Goal: Entertainment & Leisure: Consume media (video, audio)

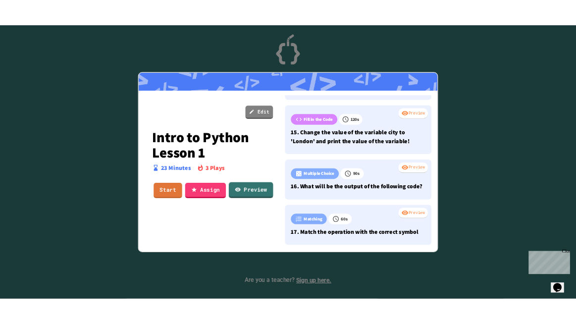
scroll to position [1194, 0]
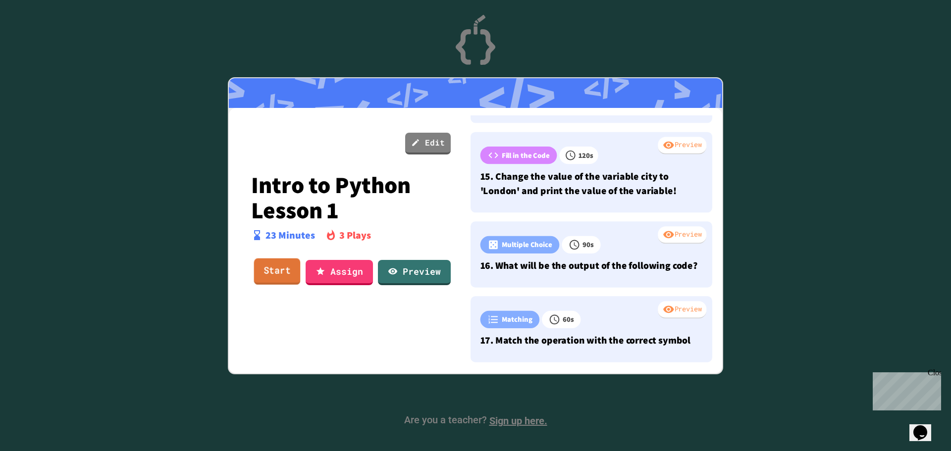
click at [275, 269] on link "Start" at bounding box center [277, 272] width 47 height 27
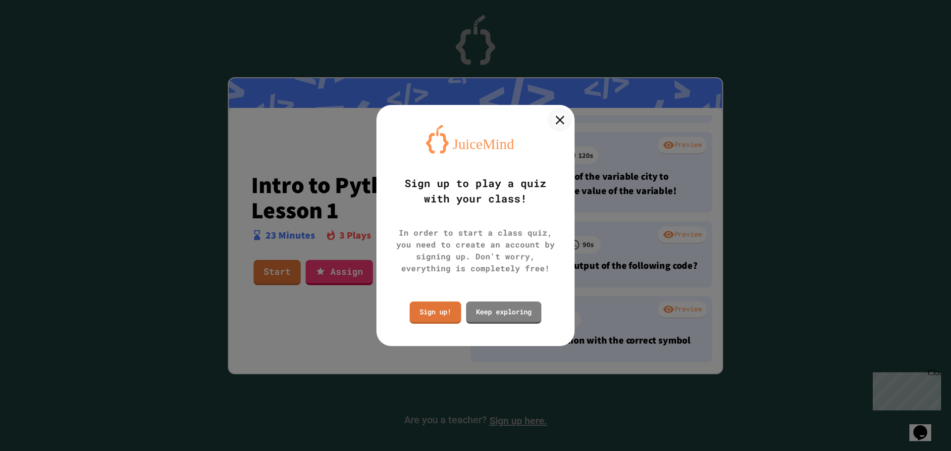
click at [561, 116] on icon at bounding box center [559, 119] width 15 height 15
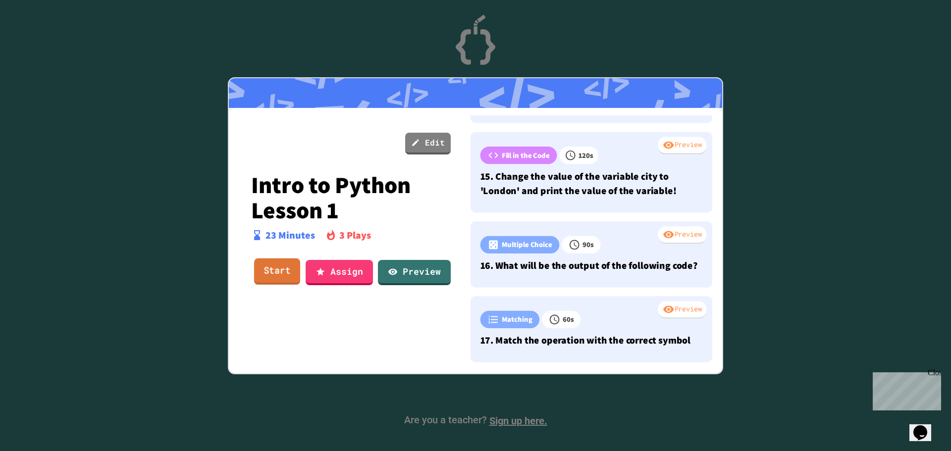
click at [274, 274] on link "Start" at bounding box center [277, 272] width 46 height 27
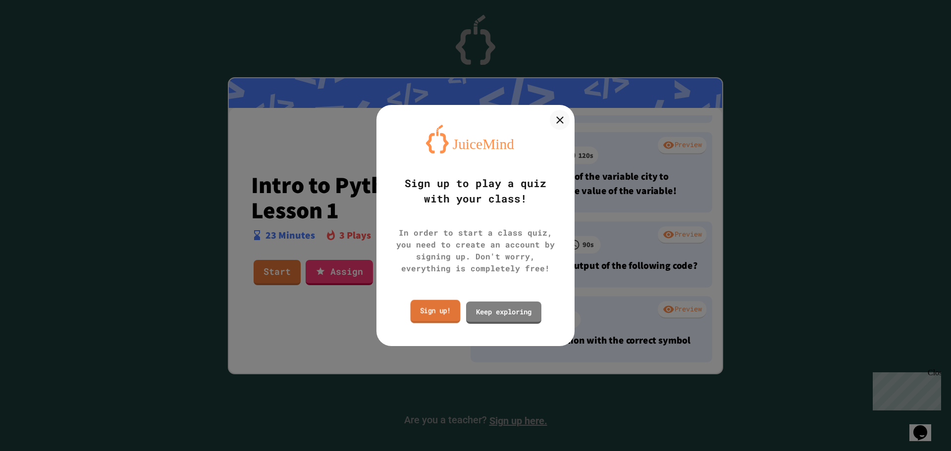
click at [444, 312] on link "Sign up!" at bounding box center [436, 311] width 50 height 23
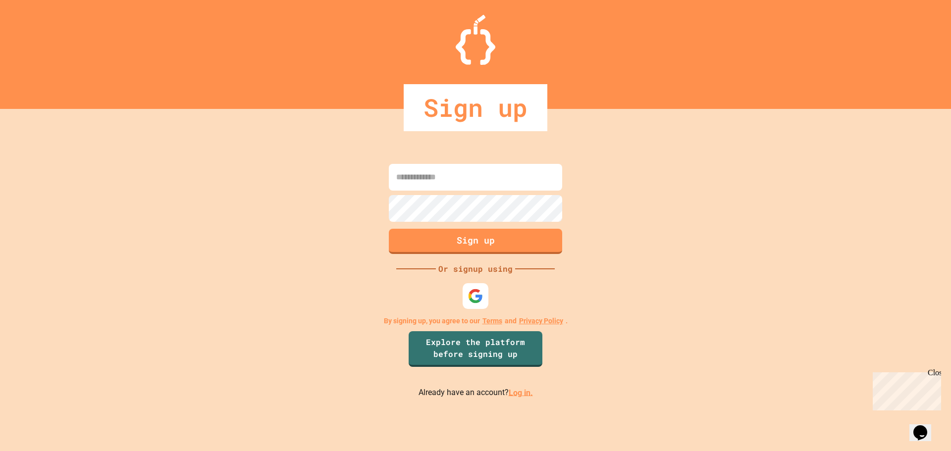
click at [470, 298] on img at bounding box center [474, 295] width 15 height 15
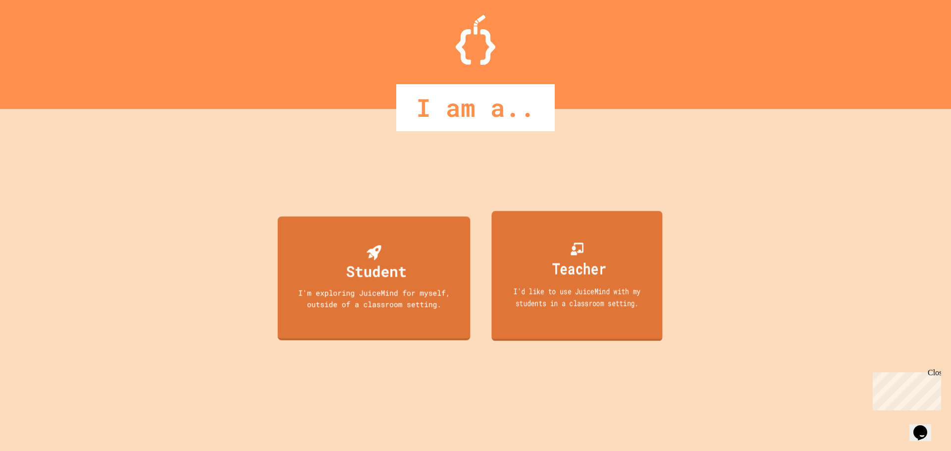
click at [587, 246] on div "Teacher" at bounding box center [577, 260] width 58 height 39
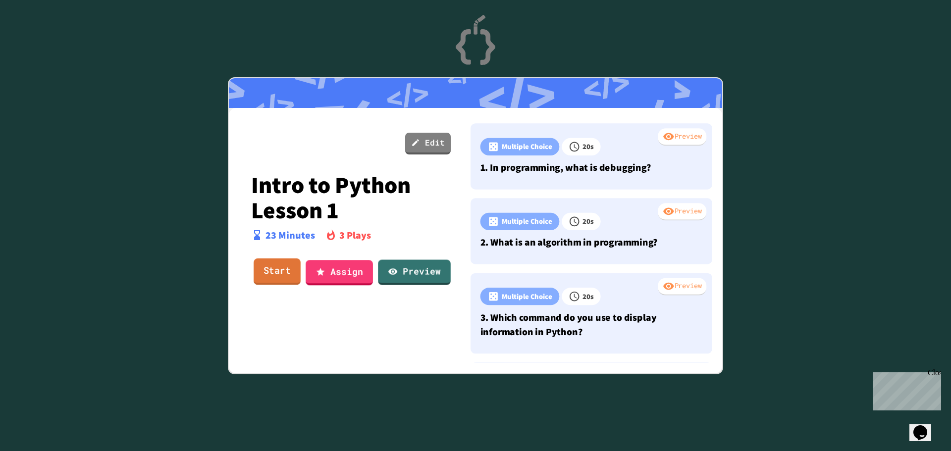
click at [259, 268] on link "Start" at bounding box center [277, 272] width 47 height 27
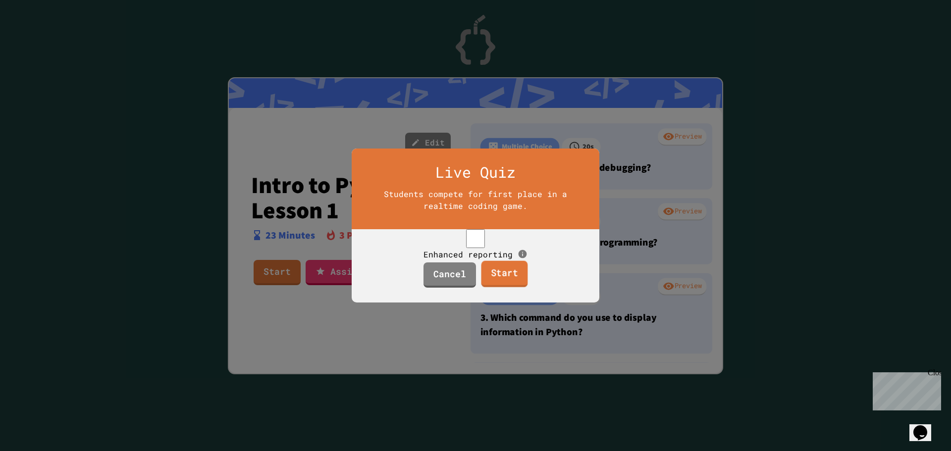
click at [507, 284] on link "Start" at bounding box center [504, 274] width 47 height 27
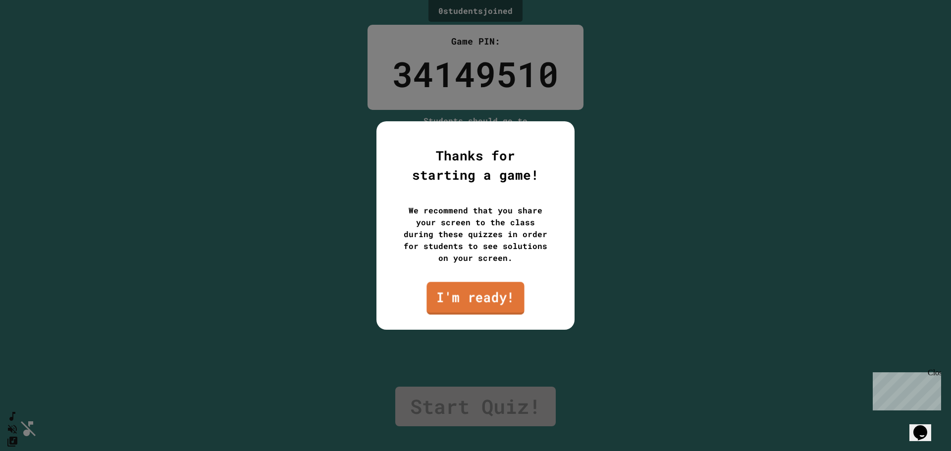
click at [498, 296] on link "I'm ready!" at bounding box center [475, 298] width 98 height 33
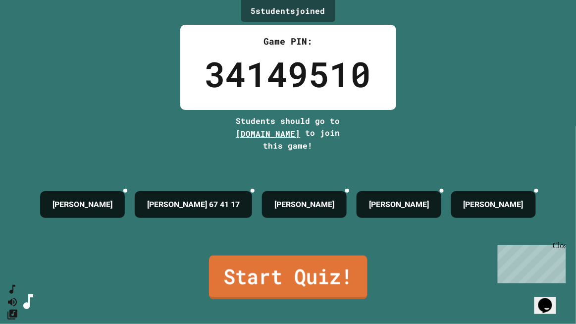
click at [302, 279] on link "Start Quiz!" at bounding box center [288, 278] width 158 height 44
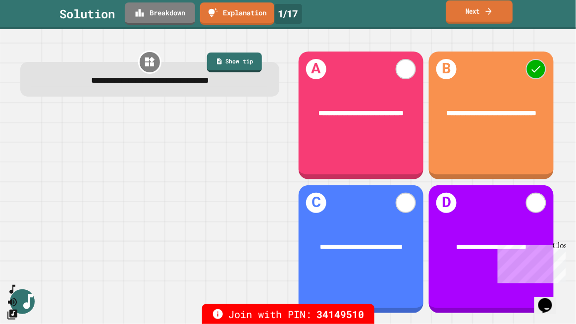
click at [494, 18] on link "Next" at bounding box center [479, 11] width 67 height 23
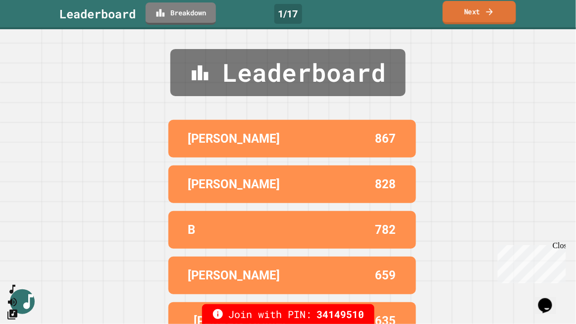
click at [492, 15] on icon at bounding box center [490, 11] width 10 height 10
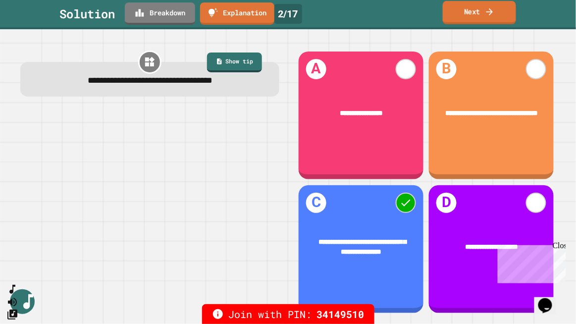
click at [493, 15] on icon at bounding box center [490, 11] width 10 height 10
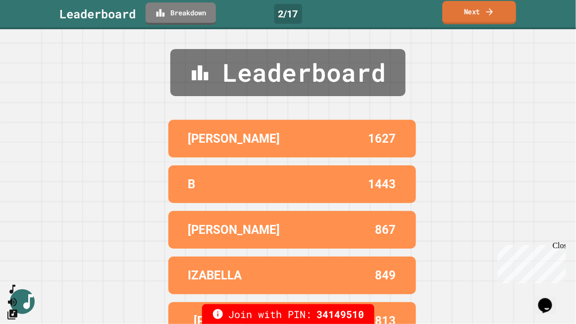
click at [493, 15] on icon at bounding box center [490, 11] width 10 height 10
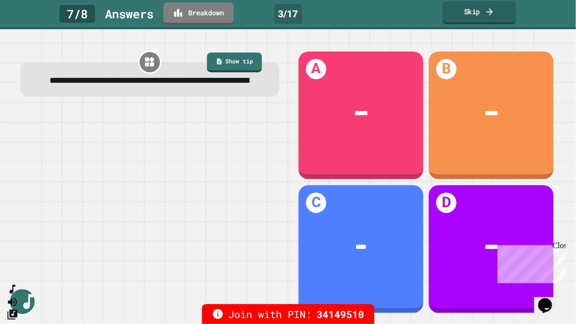
click at [493, 15] on icon at bounding box center [490, 11] width 10 height 10
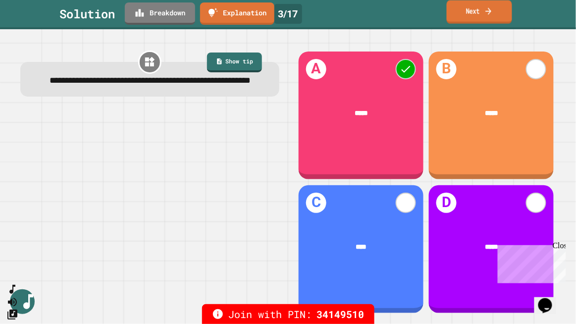
click at [492, 11] on icon at bounding box center [488, 11] width 9 height 10
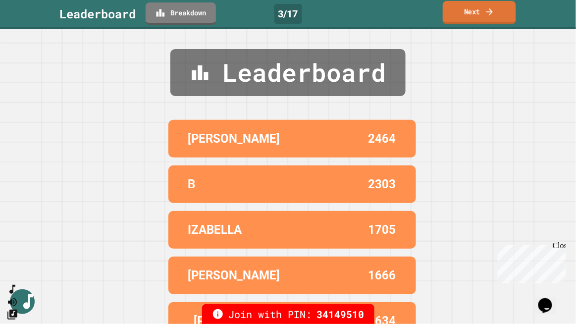
click at [474, 12] on link "Next" at bounding box center [479, 12] width 73 height 23
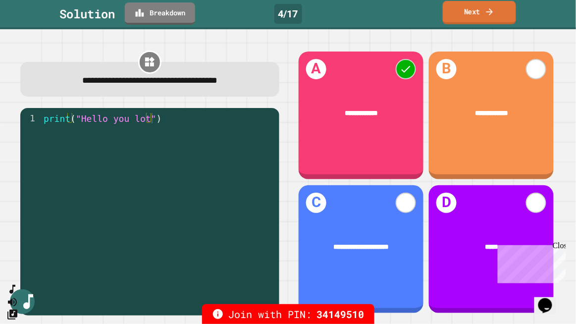
click at [475, 16] on link "Next" at bounding box center [479, 12] width 73 height 23
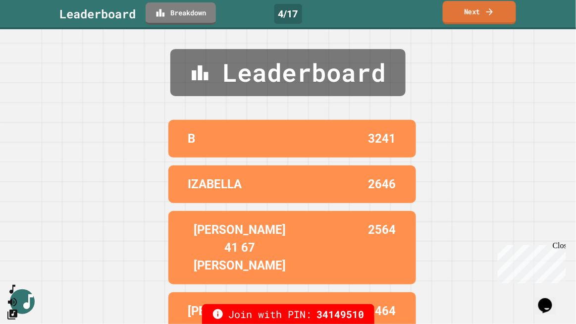
click at [475, 15] on link "Next" at bounding box center [479, 12] width 73 height 23
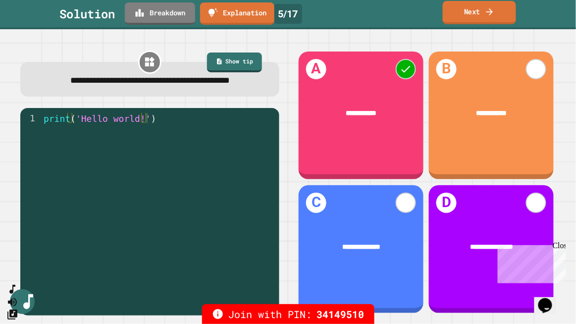
click at [475, 15] on link "Next" at bounding box center [479, 12] width 73 height 23
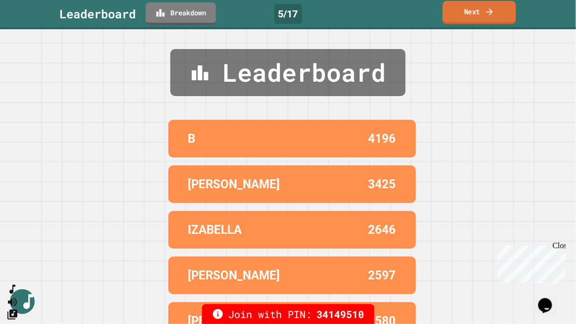
click at [475, 15] on link "Next" at bounding box center [479, 12] width 73 height 23
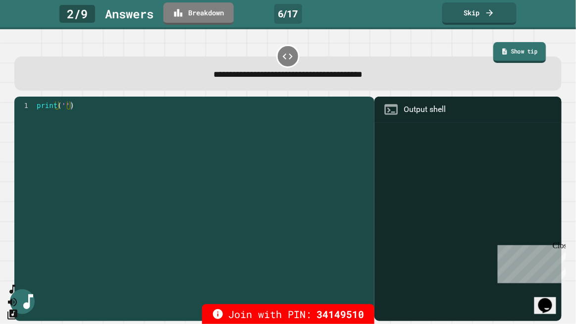
click at [506, 55] on link "Show tip" at bounding box center [519, 52] width 52 height 21
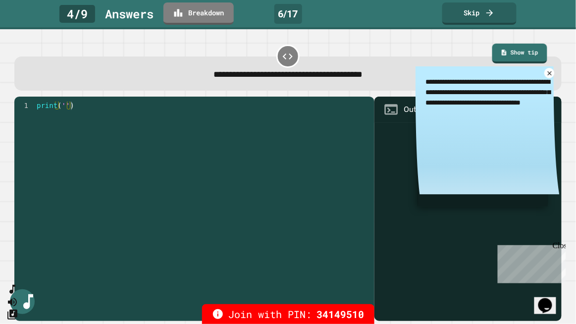
click at [546, 76] on icon at bounding box center [549, 73] width 7 height 7
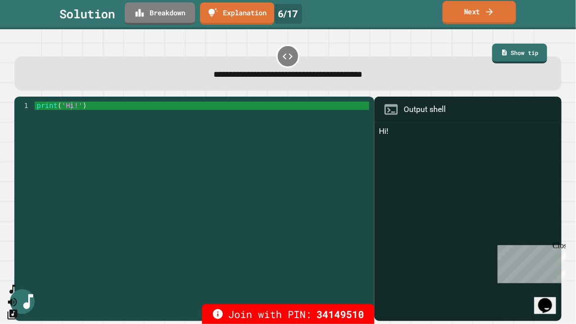
click at [470, 16] on link "Next" at bounding box center [479, 12] width 73 height 23
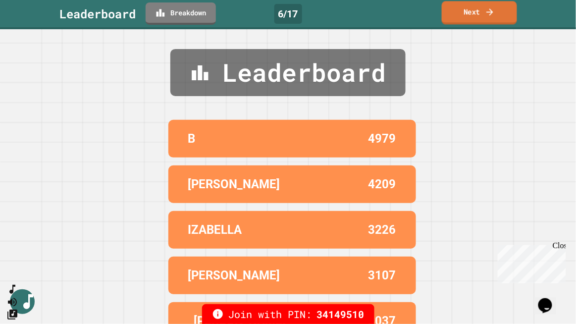
click at [467, 17] on link "Next" at bounding box center [479, 12] width 75 height 23
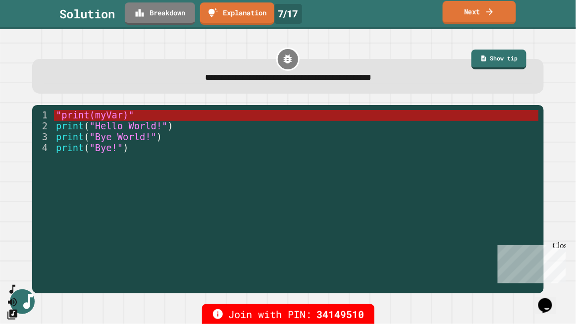
click at [464, 12] on link "Next" at bounding box center [479, 12] width 73 height 23
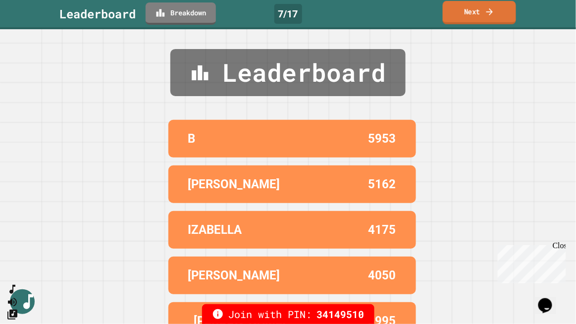
click at [464, 12] on link "Next" at bounding box center [479, 12] width 73 height 23
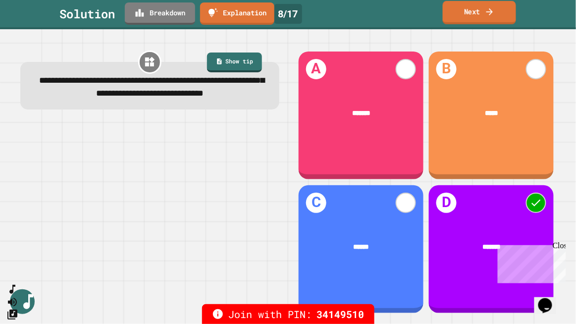
click at [459, 14] on link "Next" at bounding box center [479, 12] width 73 height 23
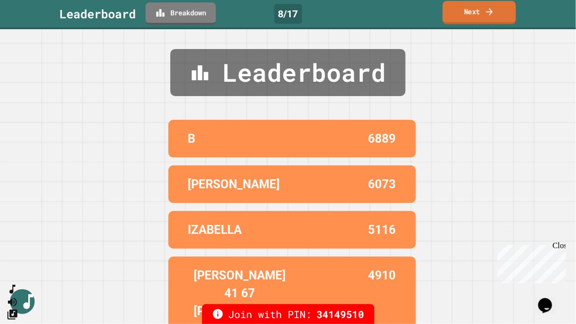
click at [459, 14] on link "Next" at bounding box center [479, 12] width 73 height 23
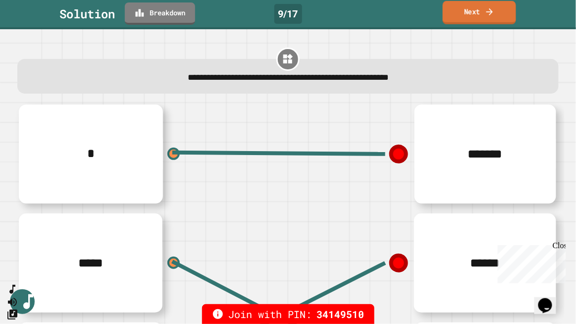
click at [457, 14] on link "Next" at bounding box center [479, 12] width 73 height 23
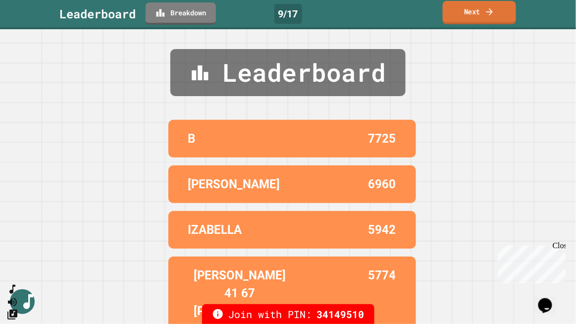
click at [457, 14] on link "Next" at bounding box center [479, 12] width 73 height 23
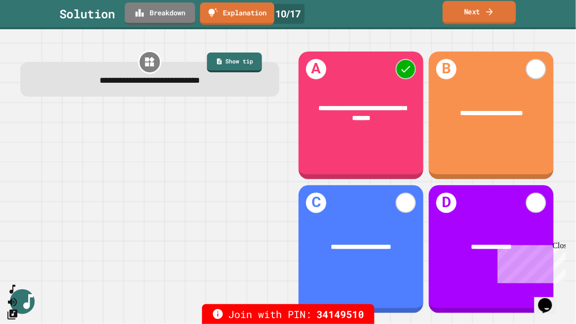
click at [460, 18] on link "Next" at bounding box center [479, 12] width 73 height 23
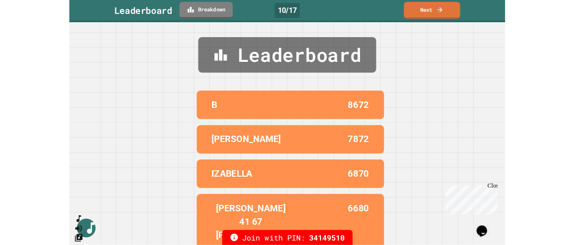
scroll to position [26, 0]
